Goal: Communication & Community: Answer question/provide support

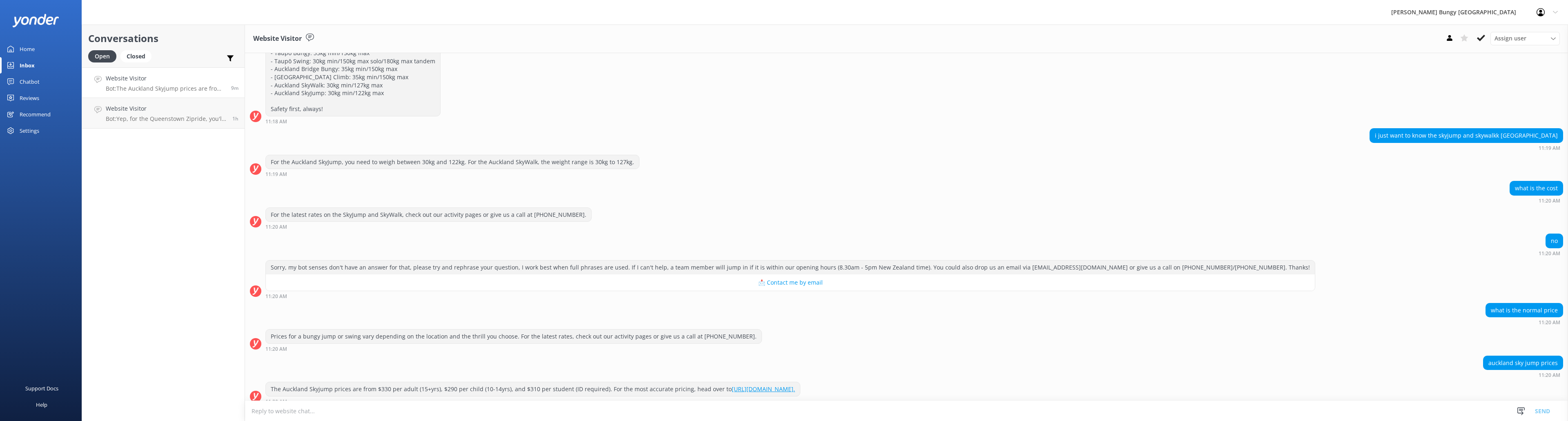
scroll to position [315, 0]
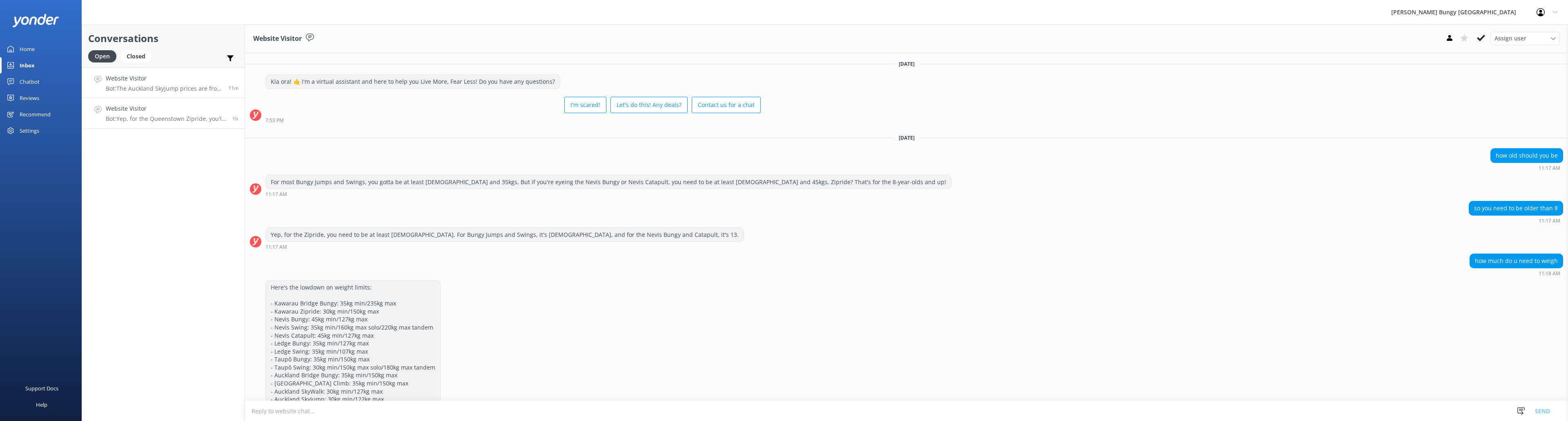
scroll to position [315, 0]
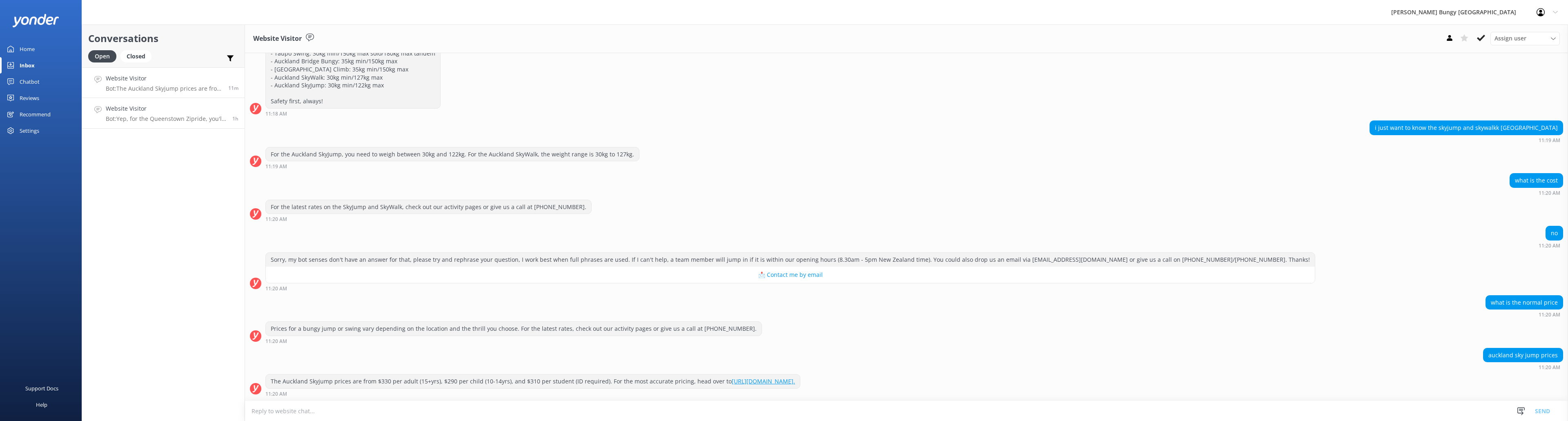
click at [188, 125] on link "Website Visitor Bot: Yep, for the Queenstown Zipride, you'll want to check in a…" at bounding box center [163, 113] width 163 height 31
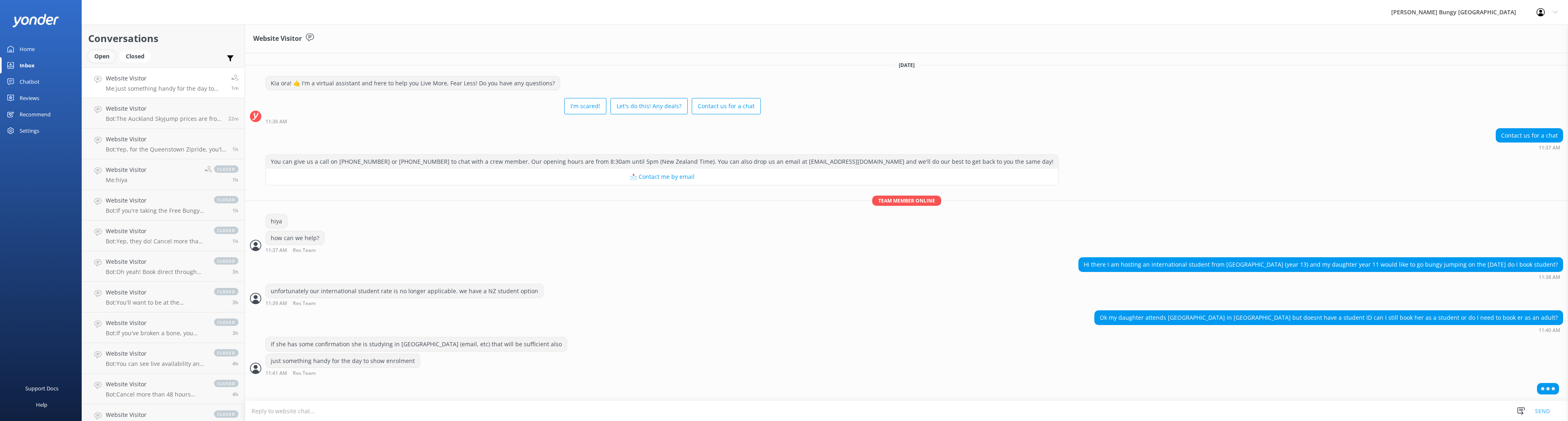
click at [112, 53] on div "Open" at bounding box center [102, 56] width 27 height 13
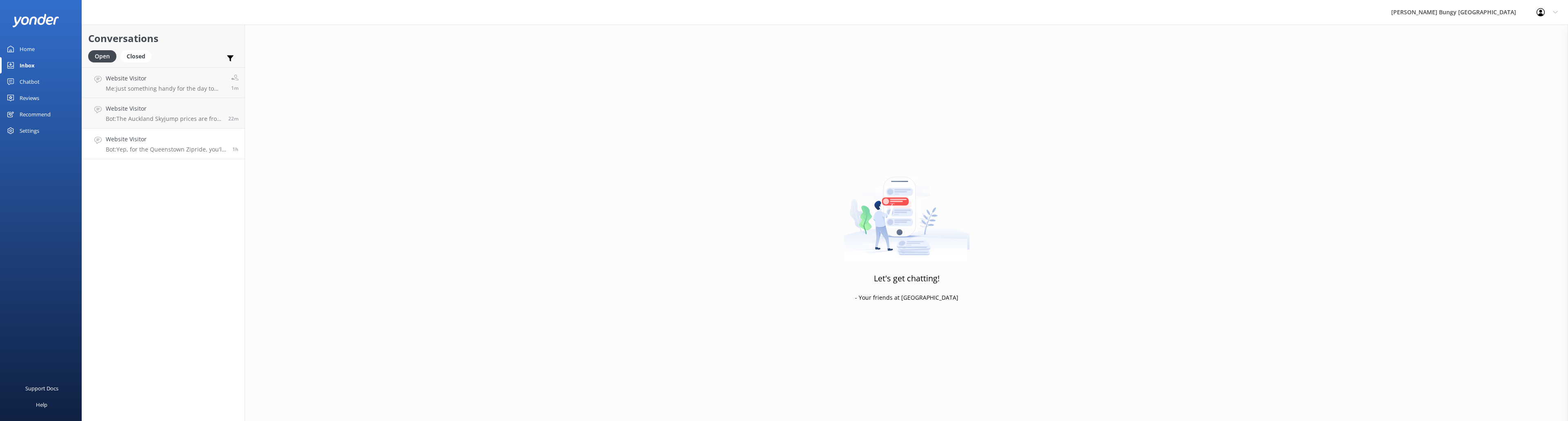
click at [160, 150] on p "Bot: Yep, for the Queenstown Zipride, you'll want to check in at the [GEOGRAPHI…" at bounding box center [165, 150] width 120 height 8
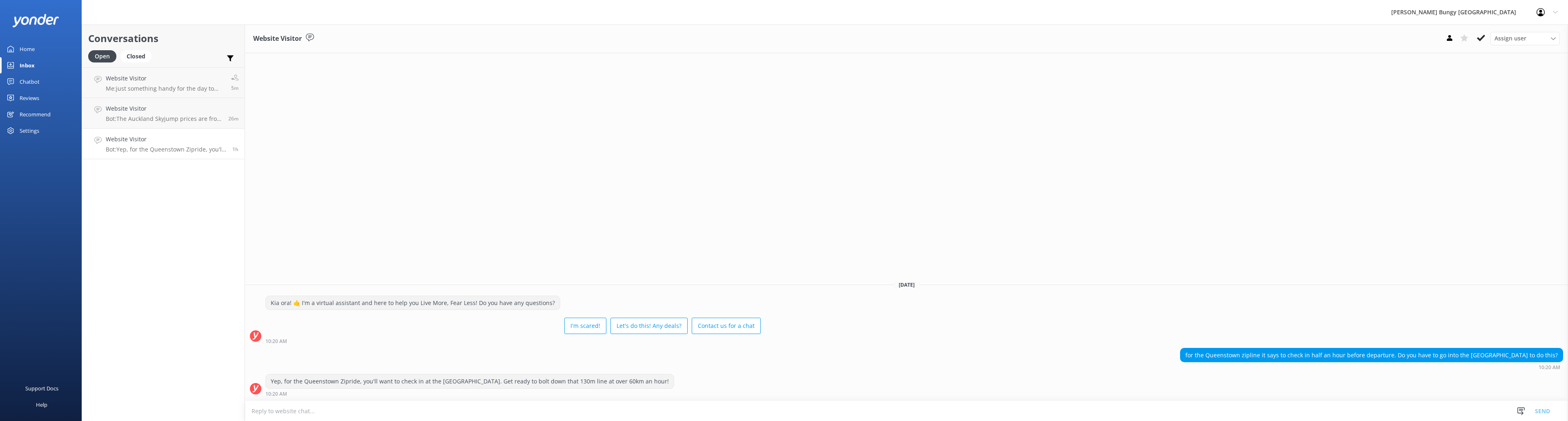
click at [138, 149] on p "Bot: Yep, for the Queenstown Zipride, you'll want to check in at the [GEOGRAPHI…" at bounding box center [165, 150] width 120 height 8
click at [1478, 38] on use at bounding box center [1481, 38] width 8 height 6
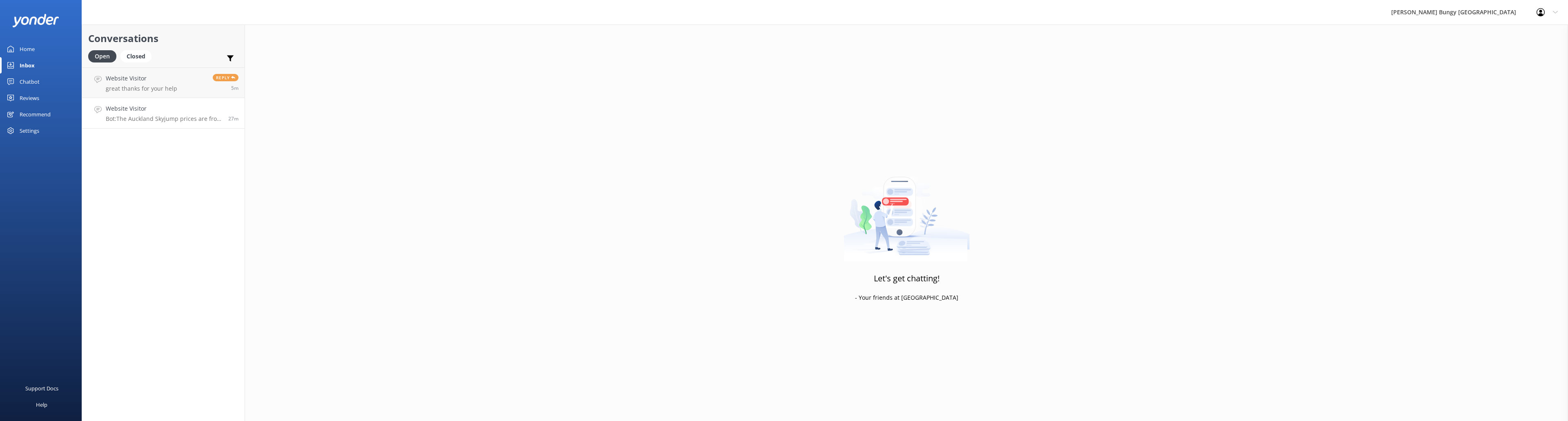
click at [172, 113] on h4 "Website Visitor" at bounding box center [163, 109] width 116 height 9
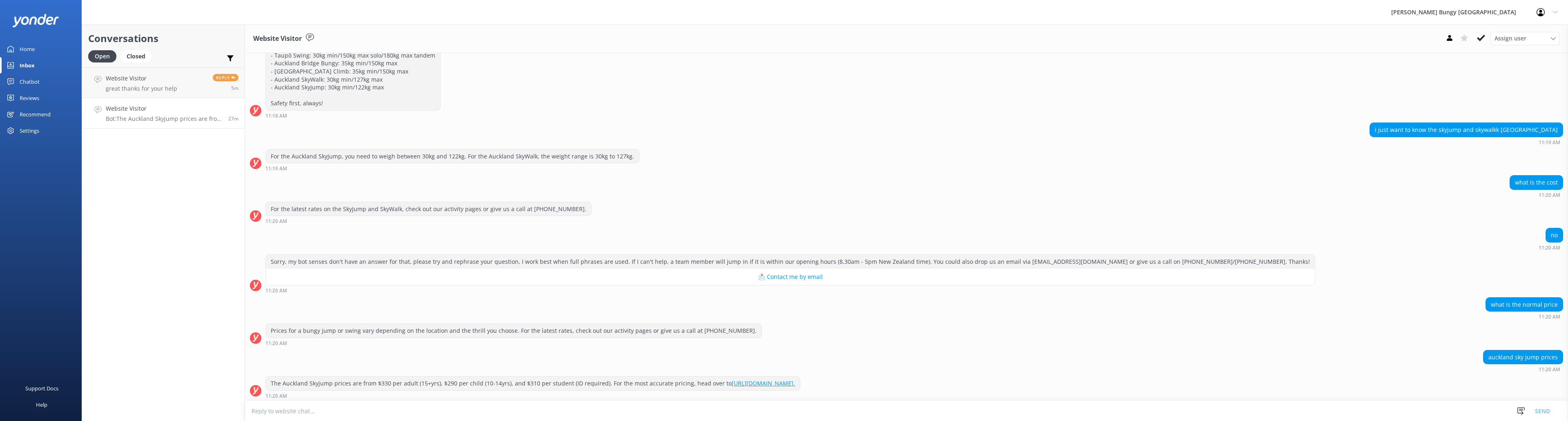
scroll to position [315, 0]
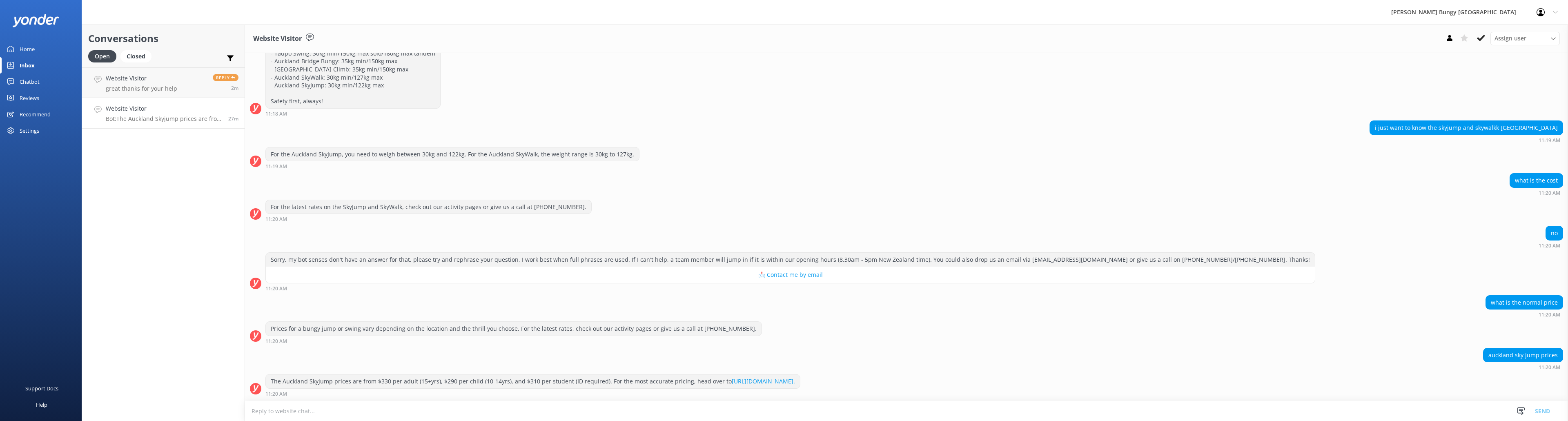
click at [179, 116] on p "Bot: The Auckland Skyjump prices are from $330 per adult (15+yrs), $290 per chi…" at bounding box center [163, 119] width 116 height 8
click at [1482, 40] on icon at bounding box center [1481, 38] width 8 height 8
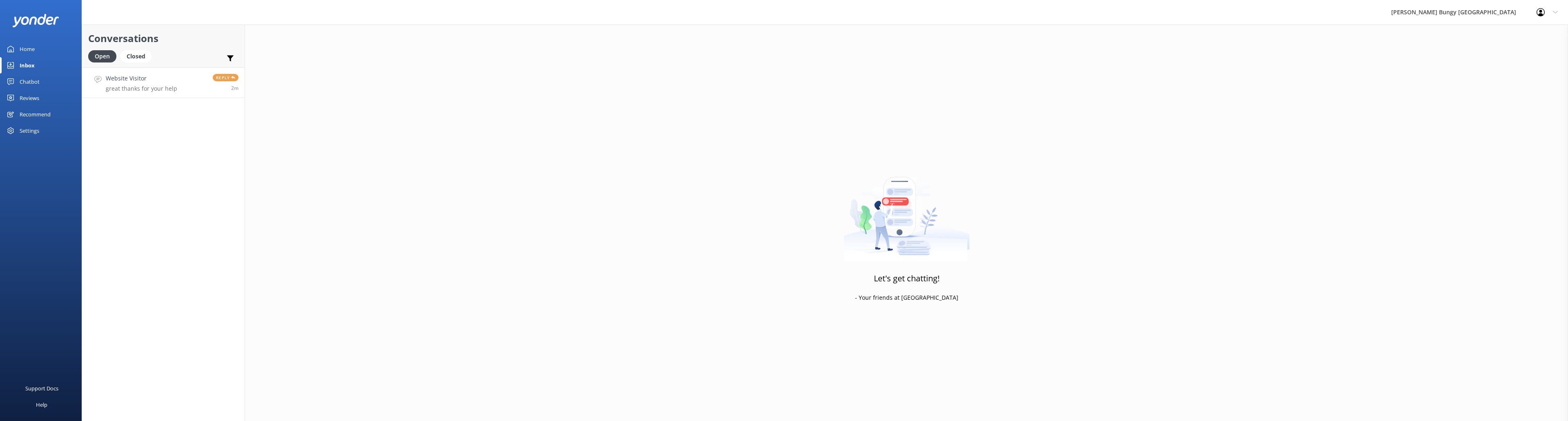
click at [168, 88] on p "great thanks for your help" at bounding box center [141, 88] width 72 height 8
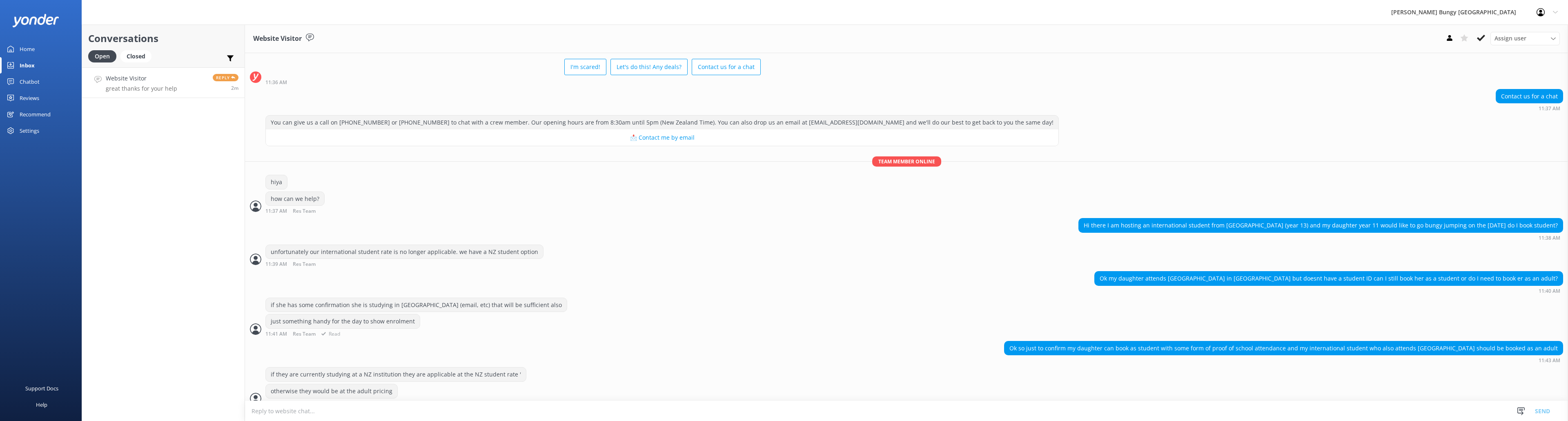
scroll to position [74, 0]
